Goal: Navigation & Orientation: Find specific page/section

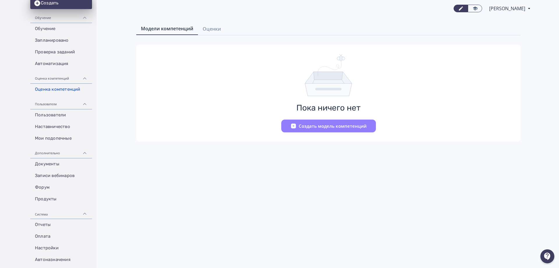
scroll to position [47, 0]
click at [60, 63] on link "Автоматизация" at bounding box center [61, 63] width 62 height 12
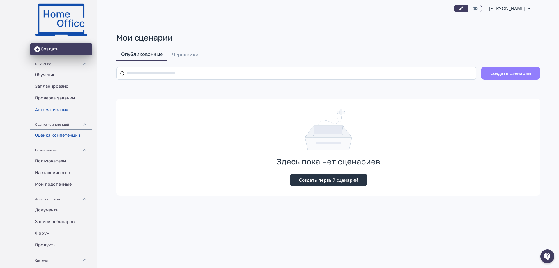
click at [59, 137] on link "Оценка компетенций" at bounding box center [61, 136] width 62 height 12
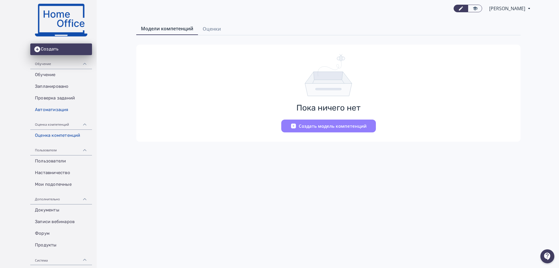
click at [65, 109] on link "Автоматизация" at bounding box center [61, 110] width 62 height 12
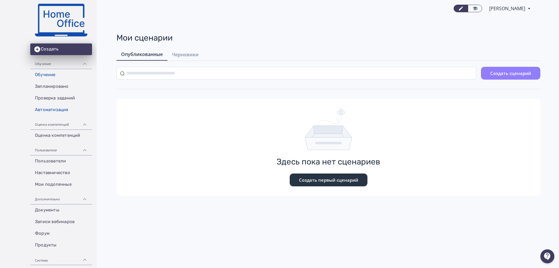
click at [48, 75] on link "Обучение" at bounding box center [61, 75] width 62 height 12
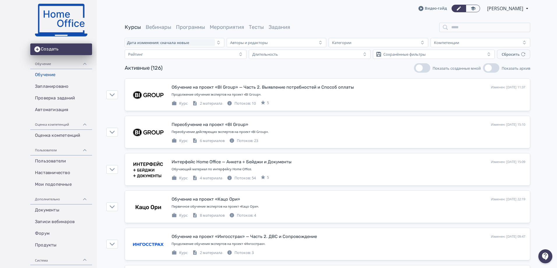
click at [491, 8] on span "[PERSON_NAME]" at bounding box center [505, 8] width 37 height 7
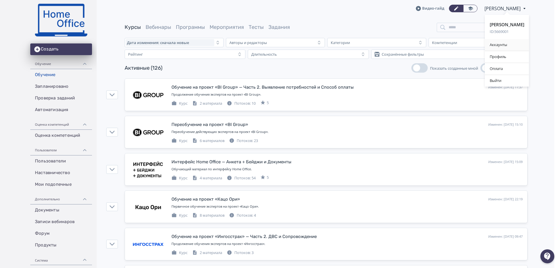
click at [491, 48] on div "Аккаунты" at bounding box center [507, 45] width 44 height 12
